Goal: Transaction & Acquisition: Purchase product/service

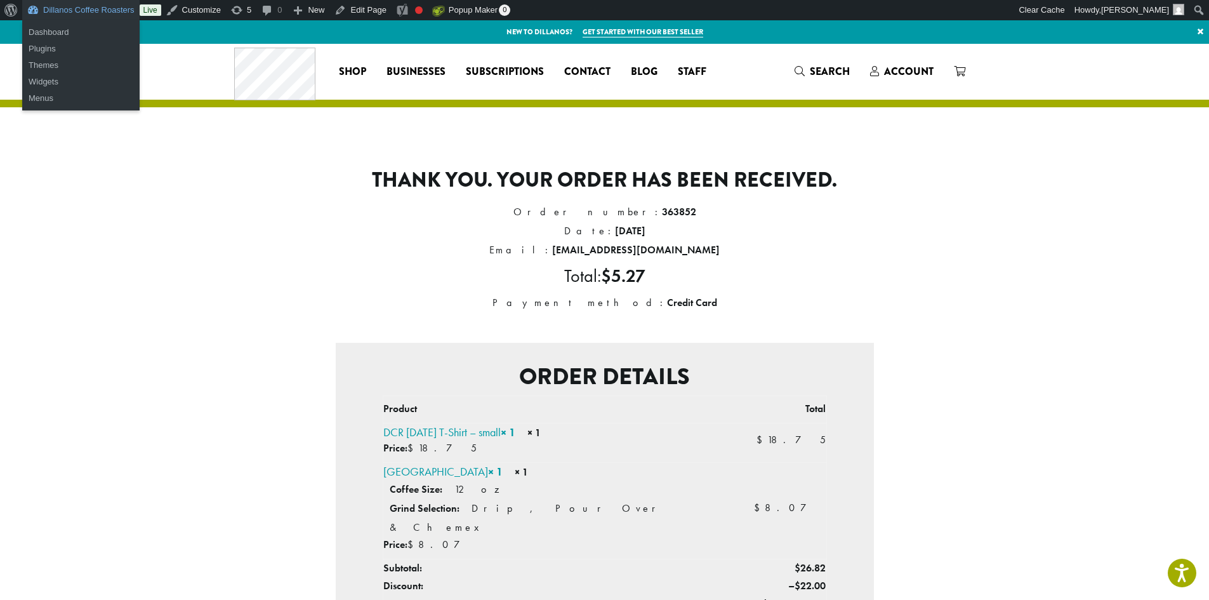
click at [59, 6] on link "Dillanos Coffee Roasters" at bounding box center [80, 10] width 117 height 20
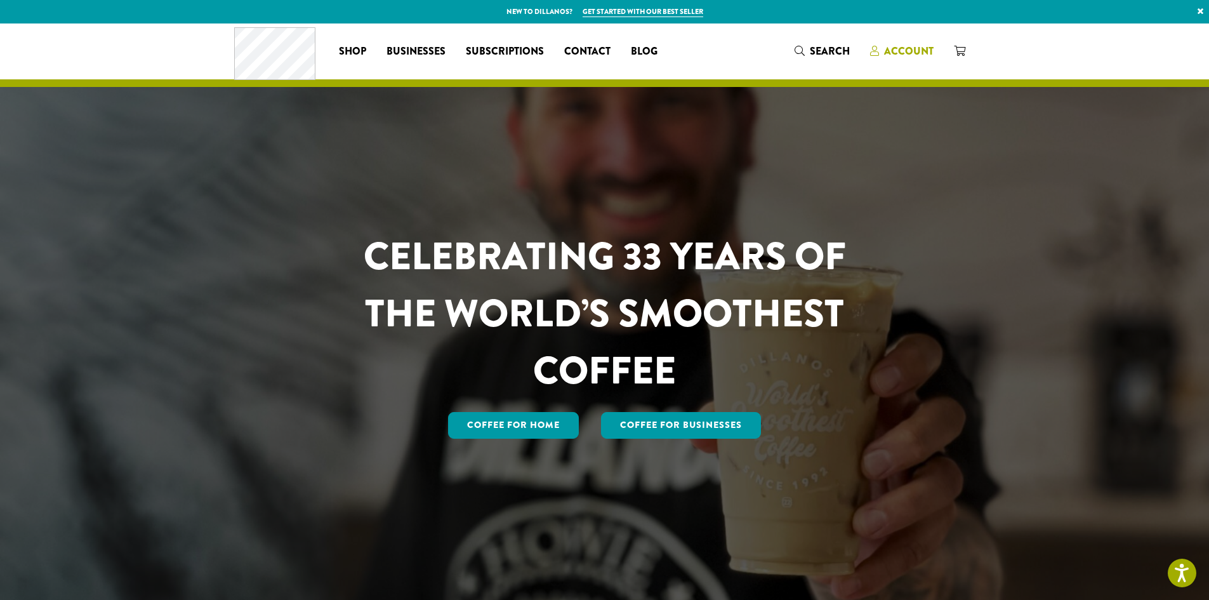
click at [898, 46] on span "Account" at bounding box center [908, 51] width 49 height 15
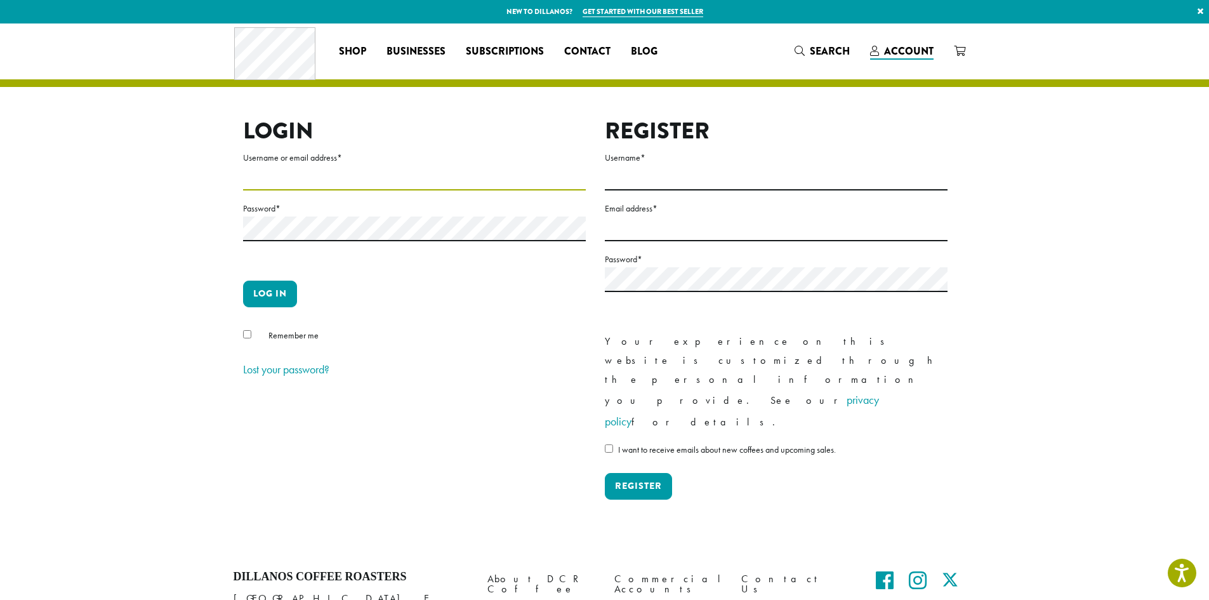
click at [536, 183] on input "Username or email address *" at bounding box center [414, 178] width 343 height 25
type input "**********"
click at [243, 280] on button "Log in" at bounding box center [270, 293] width 54 height 27
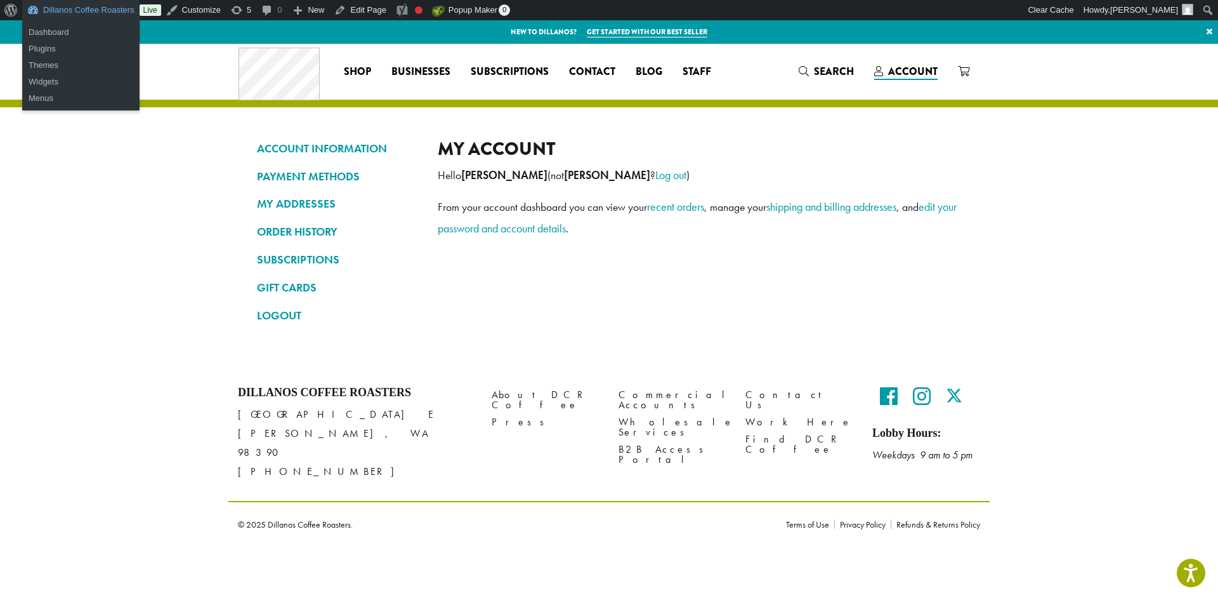
click at [102, 8] on link "Dillanos Coffee Roasters" at bounding box center [80, 10] width 117 height 20
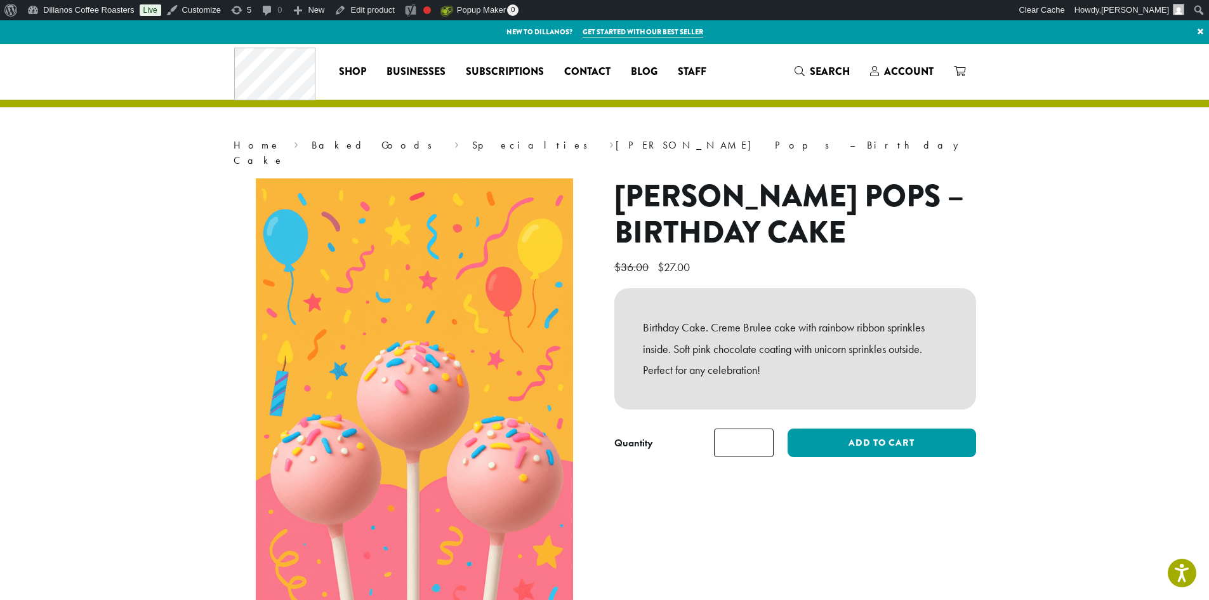
scroll to position [63, 0]
